Goal: Transaction & Acquisition: Download file/media

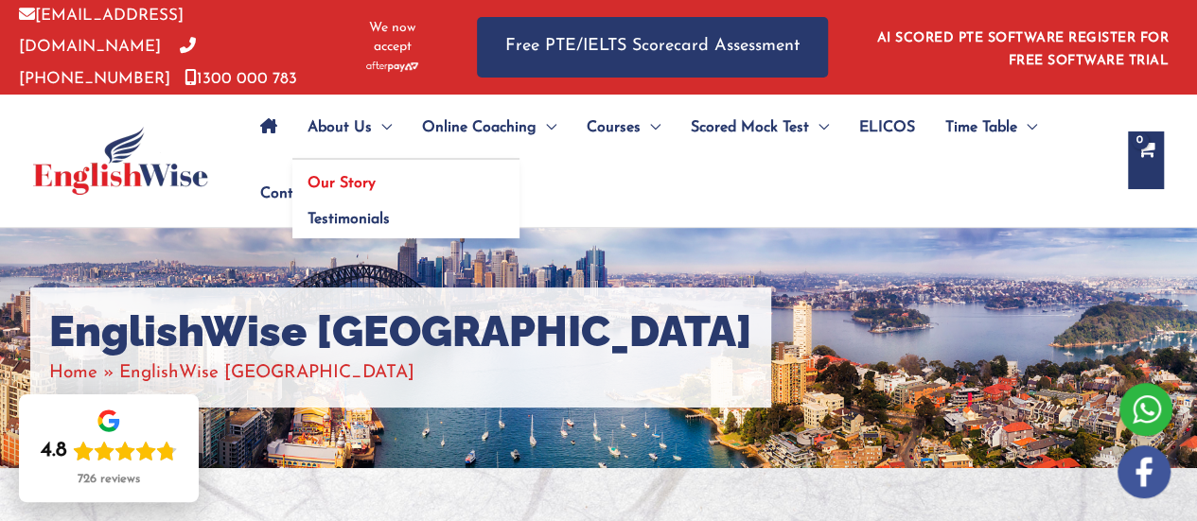
click at [337, 165] on link "Our Story" at bounding box center [405, 178] width 227 height 36
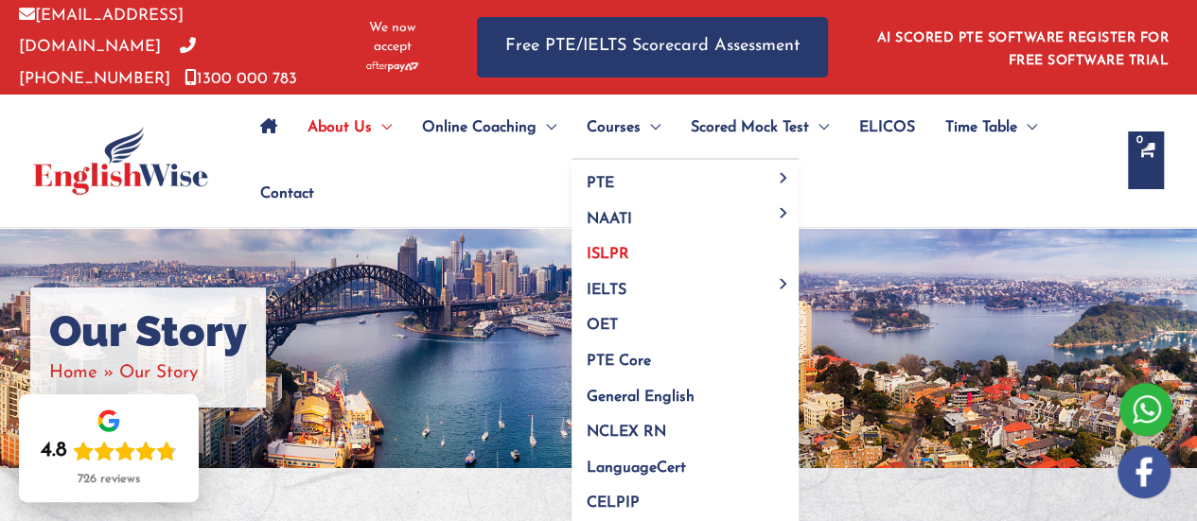
click at [594, 249] on span "ISLPR" at bounding box center [608, 254] width 43 height 15
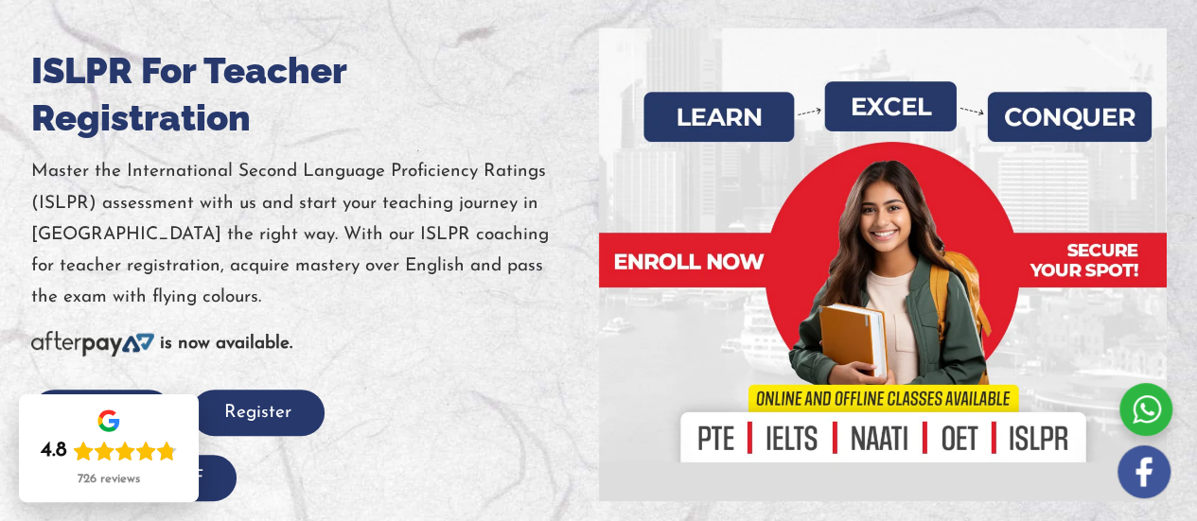
scroll to position [473, 0]
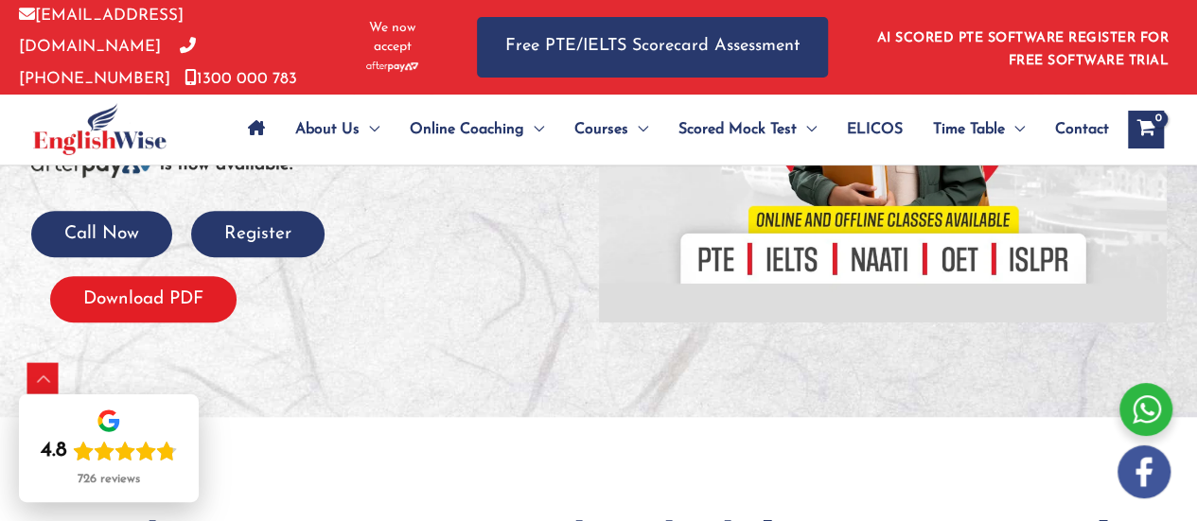
click at [148, 306] on button "Download PDF" at bounding box center [143, 299] width 186 height 46
